Goal: Task Accomplishment & Management: Manage account settings

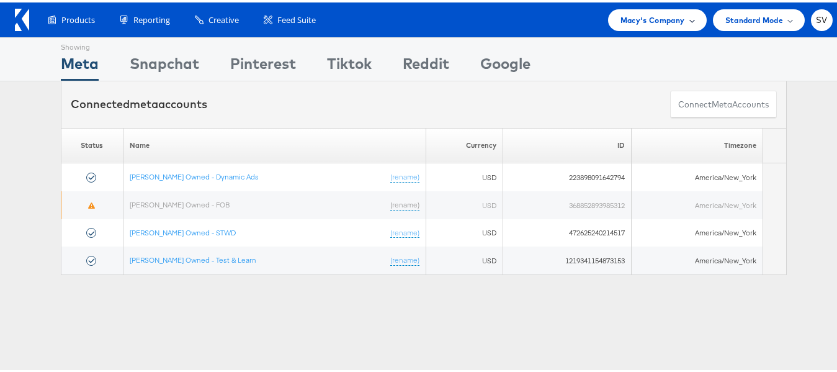
click at [625, 21] on span "Macy's Company" at bounding box center [653, 17] width 65 height 13
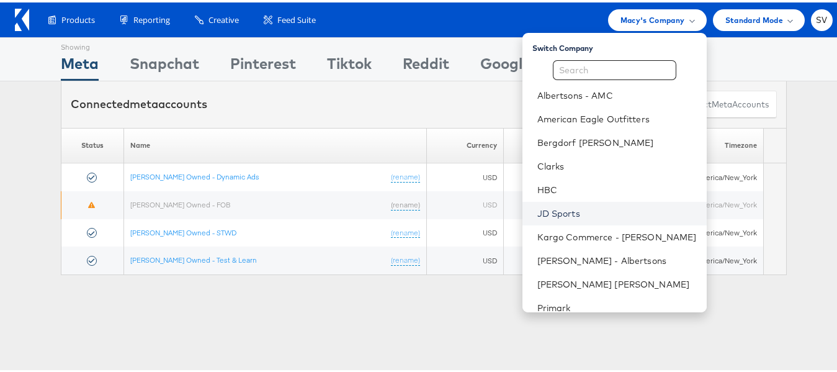
scroll to position [60, 0]
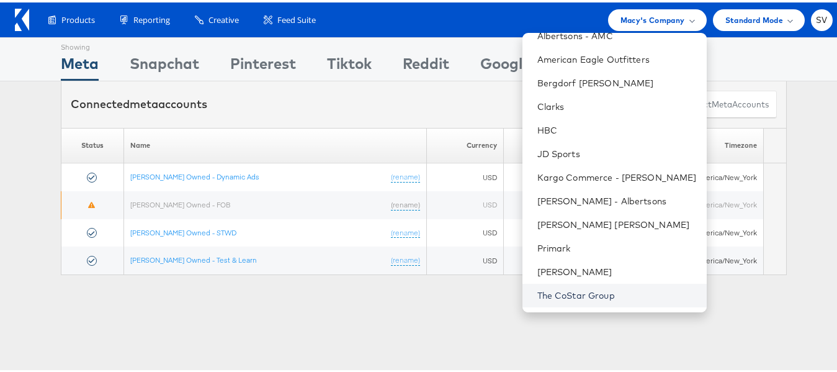
click at [546, 287] on link "The CoStar Group" at bounding box center [616, 293] width 159 height 12
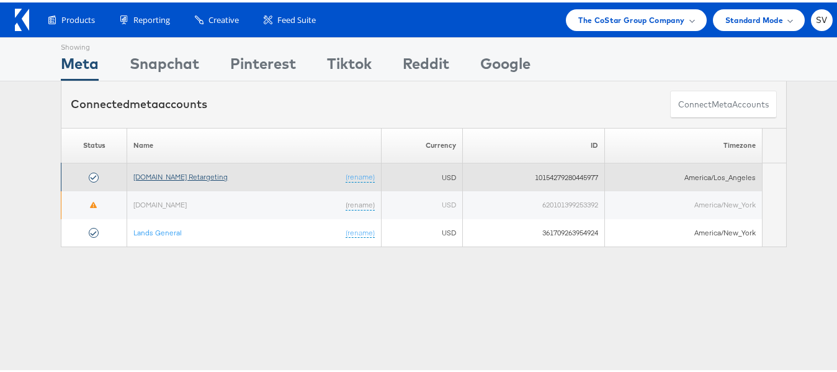
click at [213, 176] on link "[DOMAIN_NAME] Retargeting" at bounding box center [180, 173] width 94 height 9
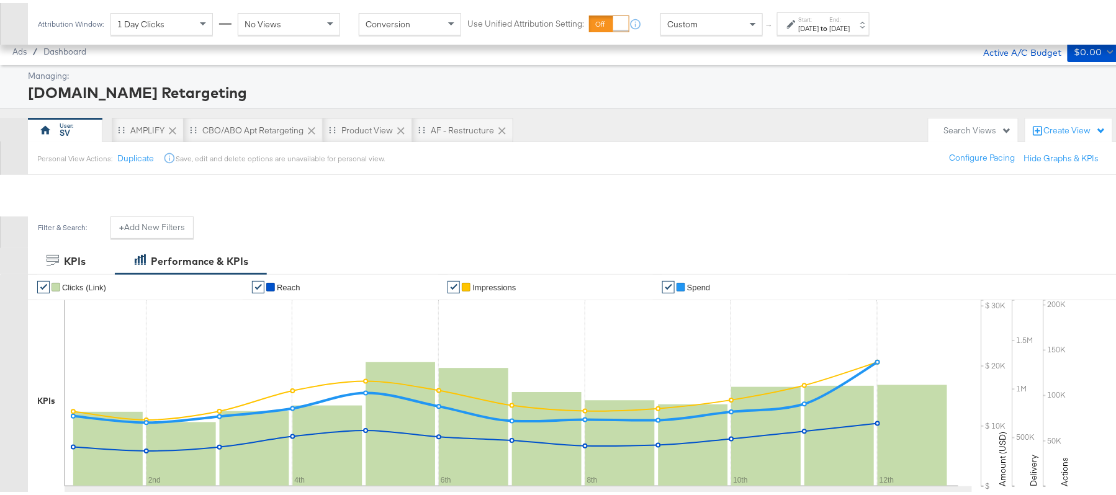
scroll to position [329, 0]
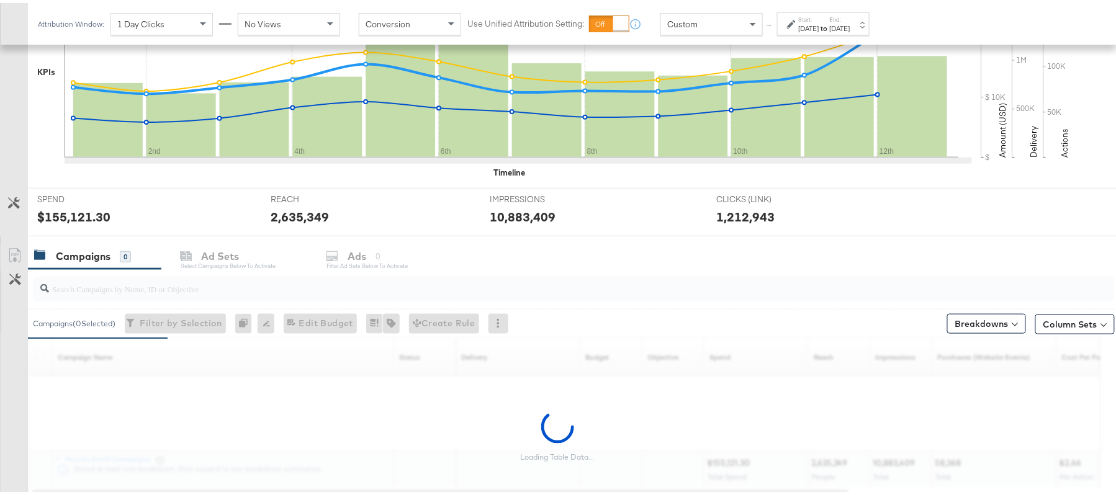
click at [192, 291] on input "search" at bounding box center [532, 281] width 967 height 24
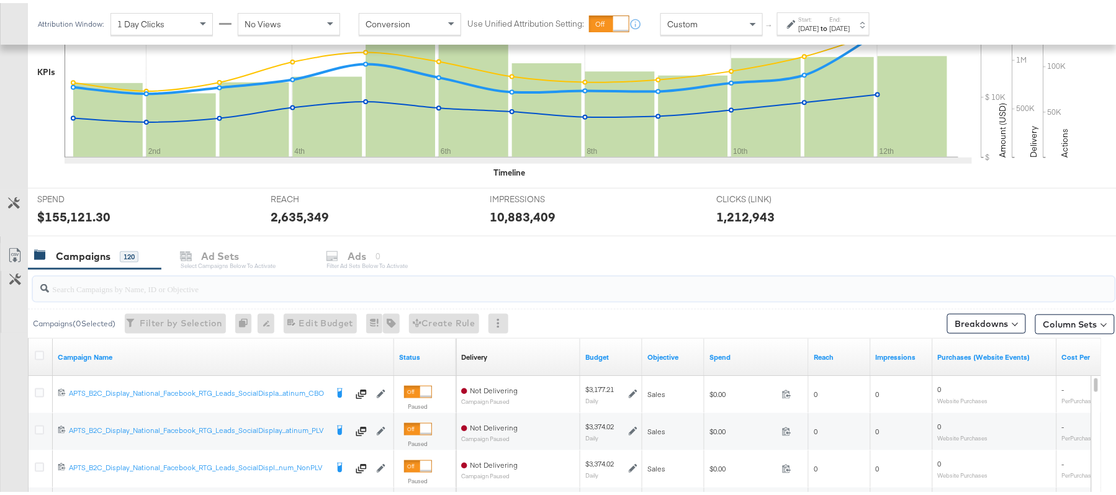
paste input "120213449240370614"
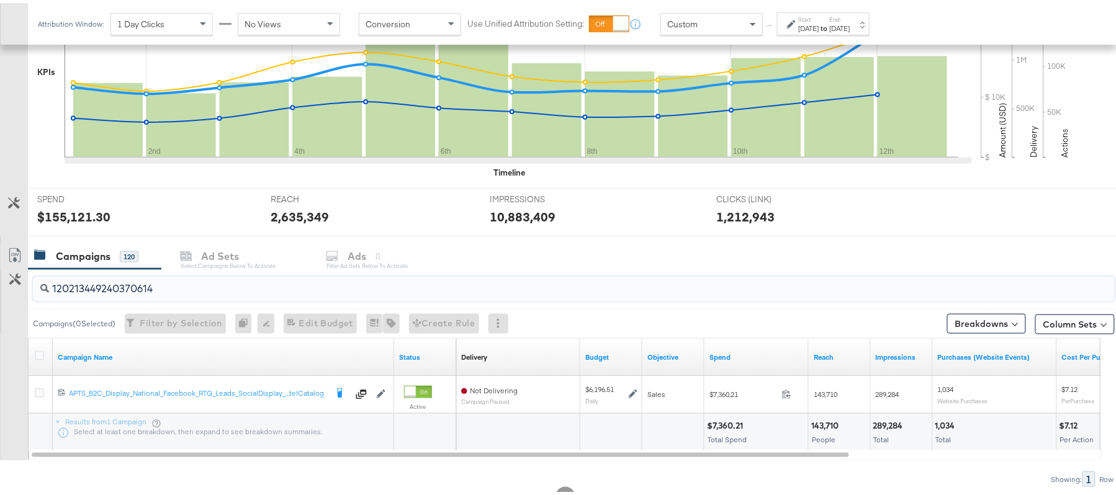
type input "120213449240370614"
click at [819, 23] on div "Aug 1st 2025" at bounding box center [809, 25] width 20 height 10
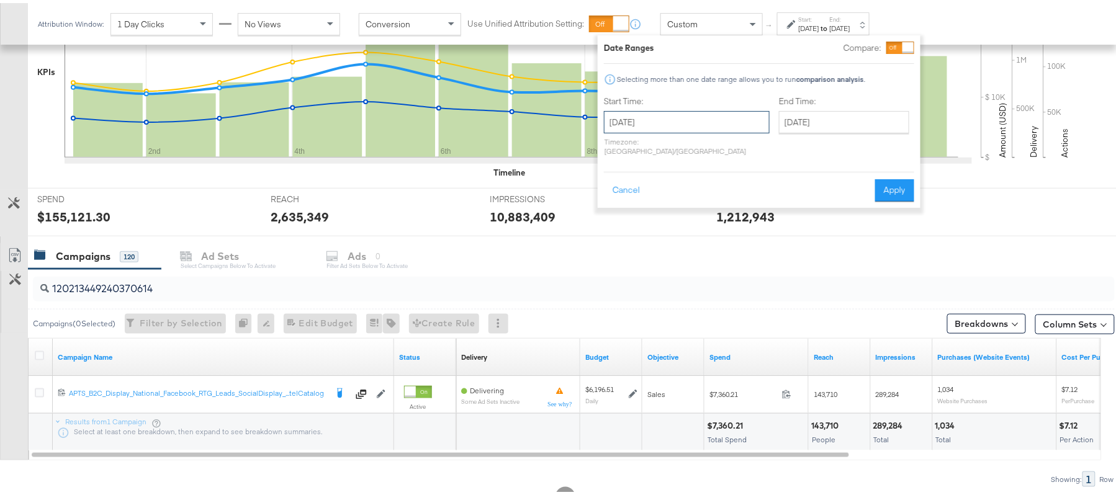
click at [673, 115] on input "August 1st 2025" at bounding box center [687, 119] width 166 height 22
click at [660, 216] on td "12" at bounding box center [660, 216] width 21 height 17
type input "August 12th 2025"
click at [902, 179] on button "Apply" at bounding box center [898, 187] width 39 height 22
